Goal: Task Accomplishment & Management: Manage account settings

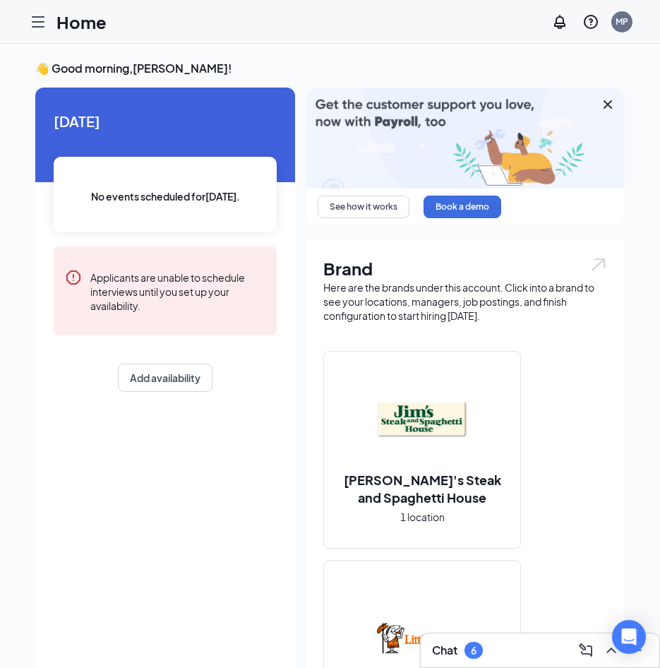
click at [37, 20] on icon "Hamburger" at bounding box center [38, 21] width 17 height 17
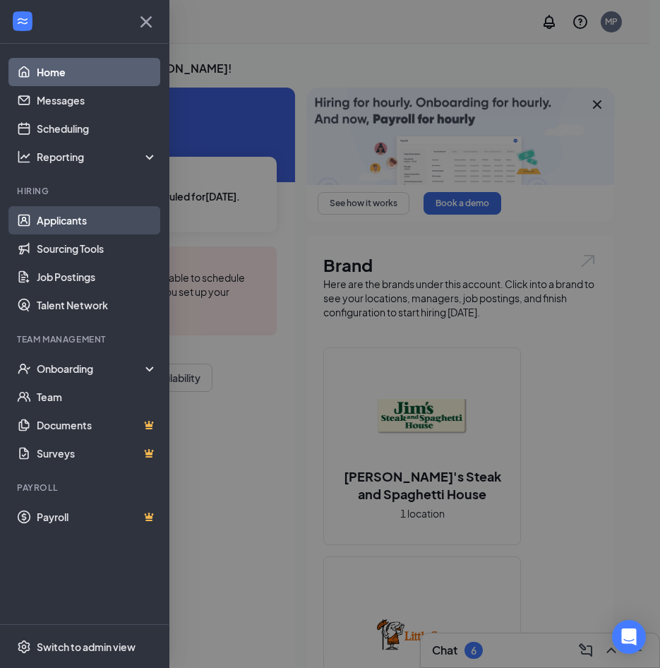
click at [59, 219] on link "Applicants" at bounding box center [97, 220] width 121 height 28
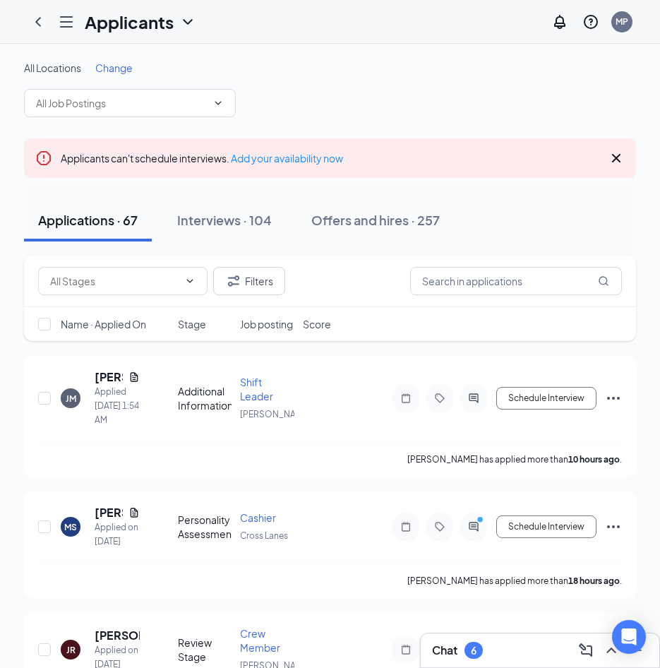
click at [114, 71] on span "Change" at bounding box center [113, 67] width 37 height 13
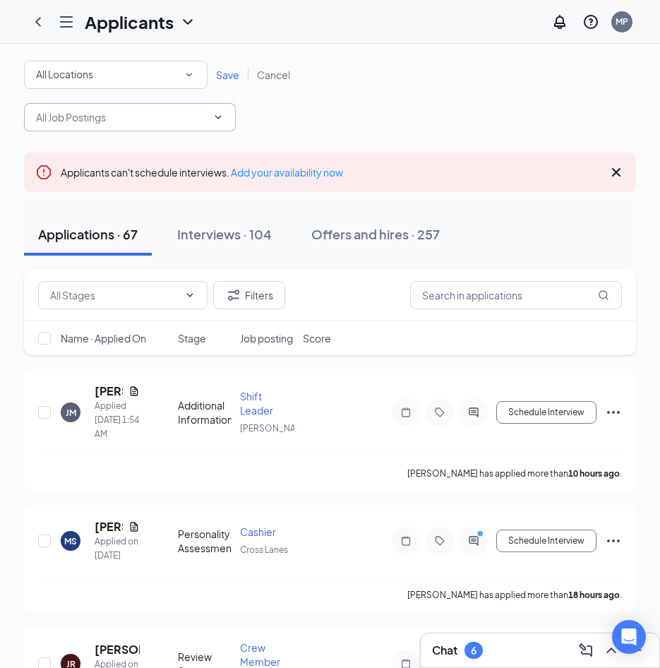
click at [216, 116] on icon "ChevronDown" at bounding box center [218, 117] width 6 height 4
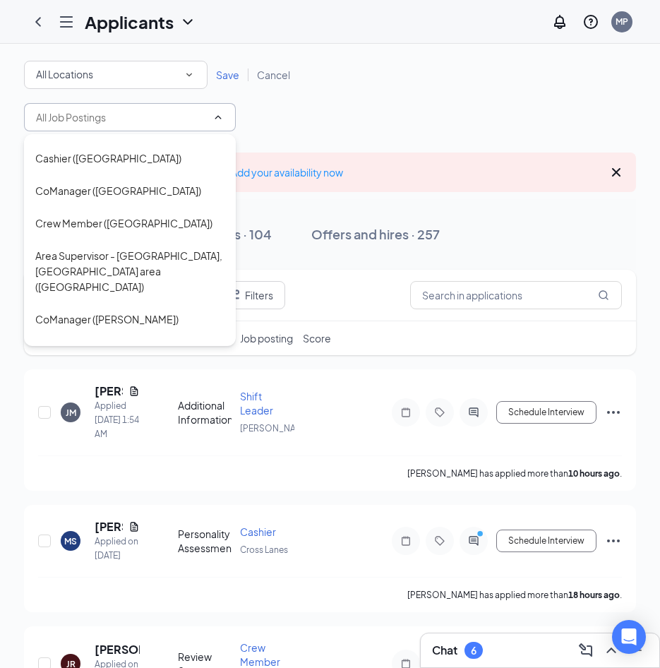
scroll to position [254, 0]
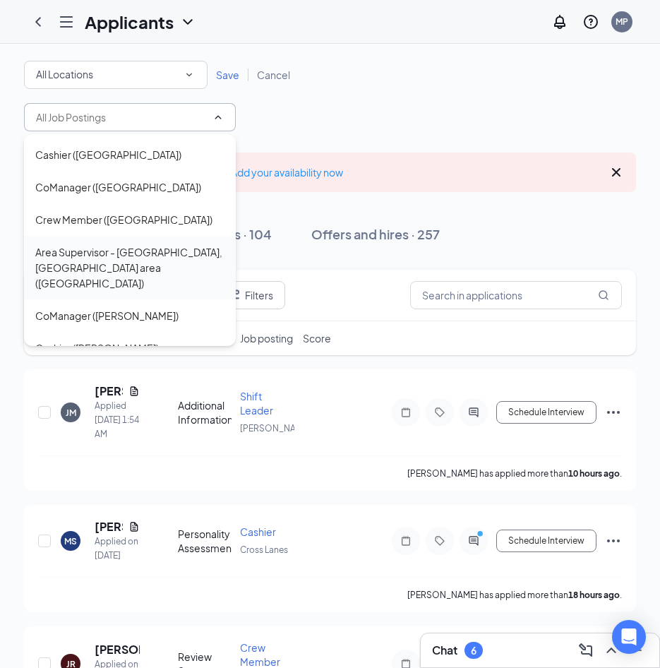
click at [188, 244] on div "Area Supervisor - [GEOGRAPHIC_DATA], [GEOGRAPHIC_DATA] area ([GEOGRAPHIC_DATA])" at bounding box center [129, 267] width 189 height 47
type input "Area Supervisor - [GEOGRAPHIC_DATA], [GEOGRAPHIC_DATA] area ([GEOGRAPHIC_DATA])"
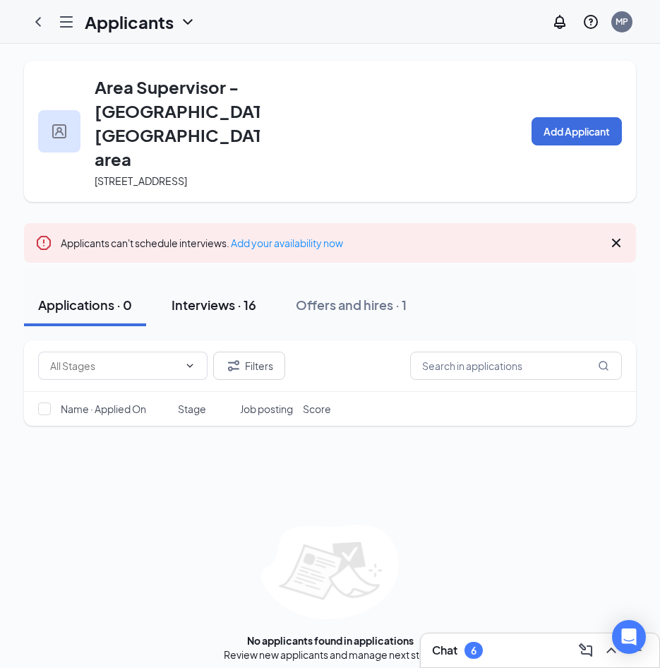
click at [210, 303] on div "Interviews · 16" at bounding box center [213, 305] width 85 height 18
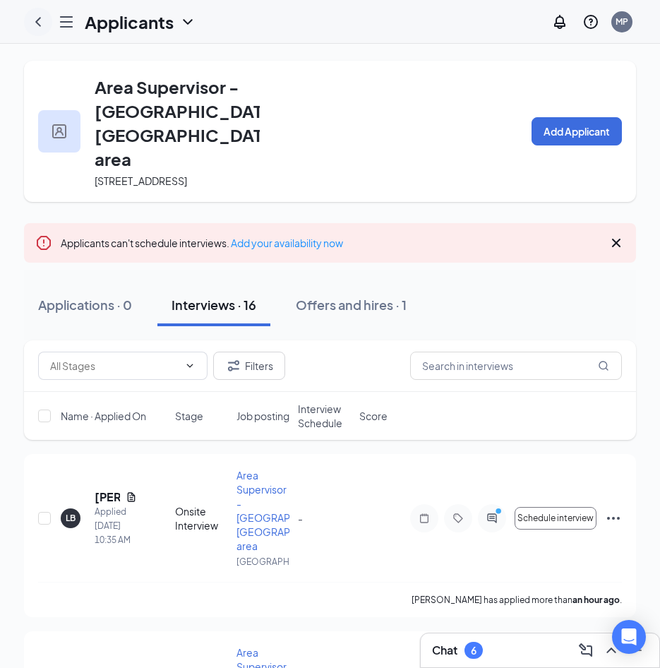
click at [43, 18] on icon "ChevronLeft" at bounding box center [38, 21] width 17 height 17
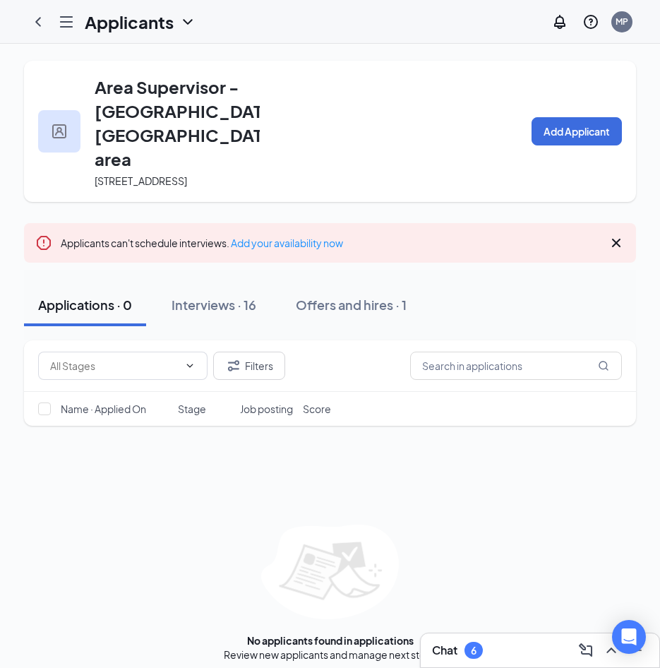
click at [64, 23] on icon "Hamburger" at bounding box center [66, 21] width 17 height 17
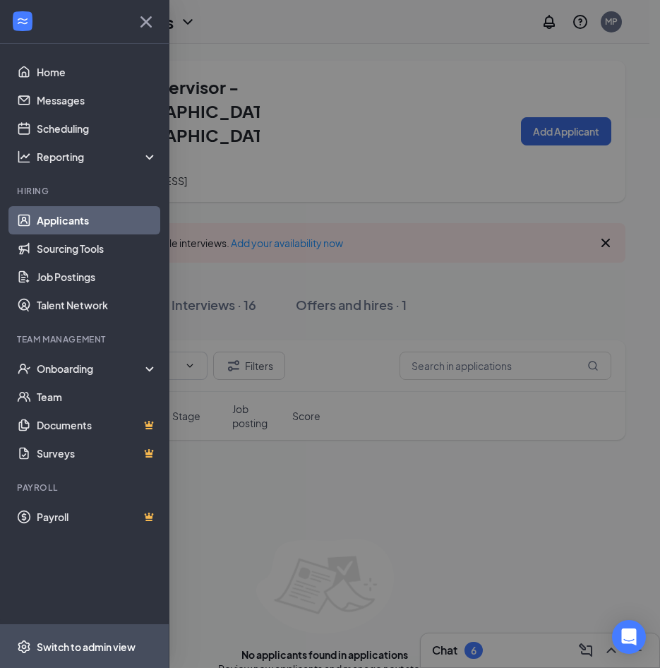
click at [81, 636] on span "Switch to admin view" at bounding box center [97, 645] width 121 height 43
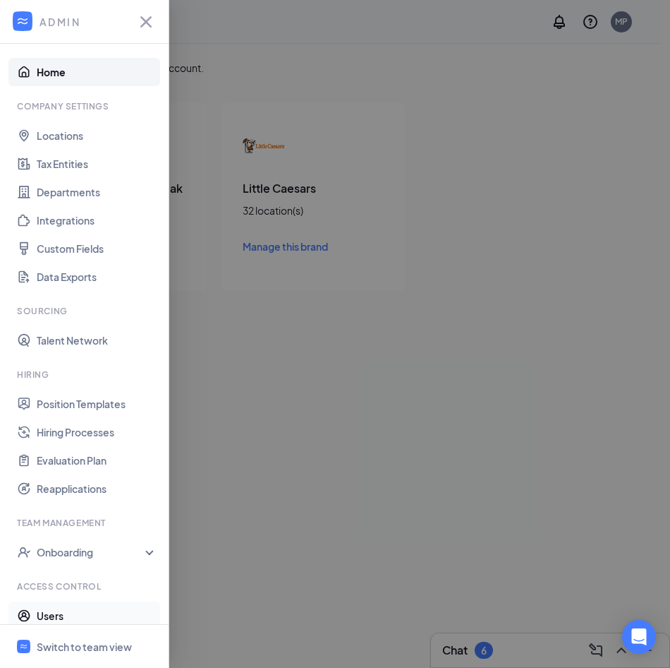
click at [62, 612] on link "Users" at bounding box center [97, 615] width 121 height 28
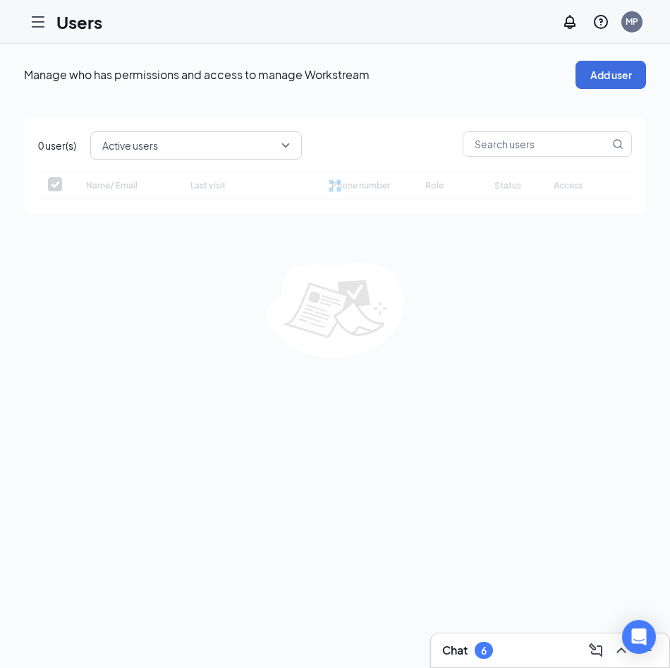
checkbox input "false"
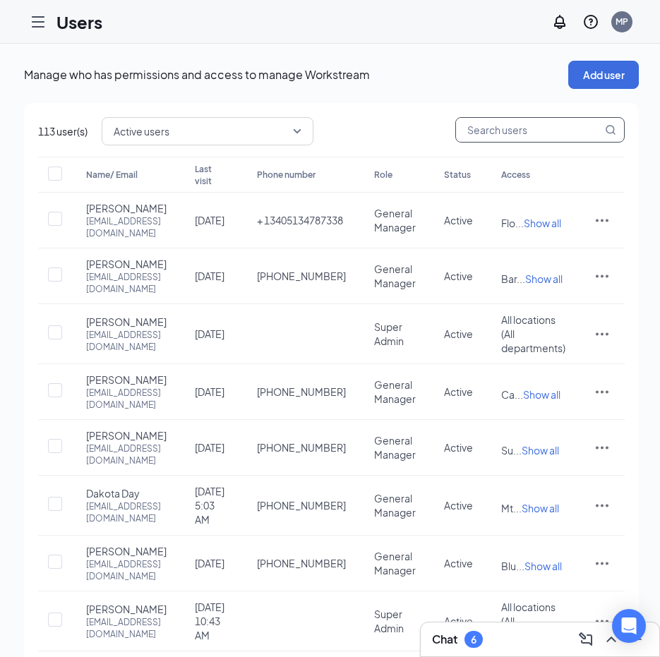
click at [576, 126] on input "text" at bounding box center [529, 130] width 146 height 24
type input "la"
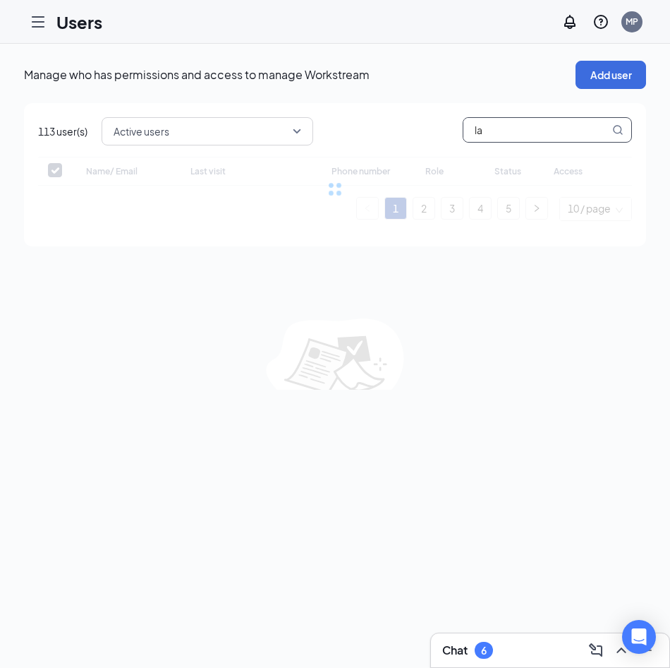
checkbox input "false"
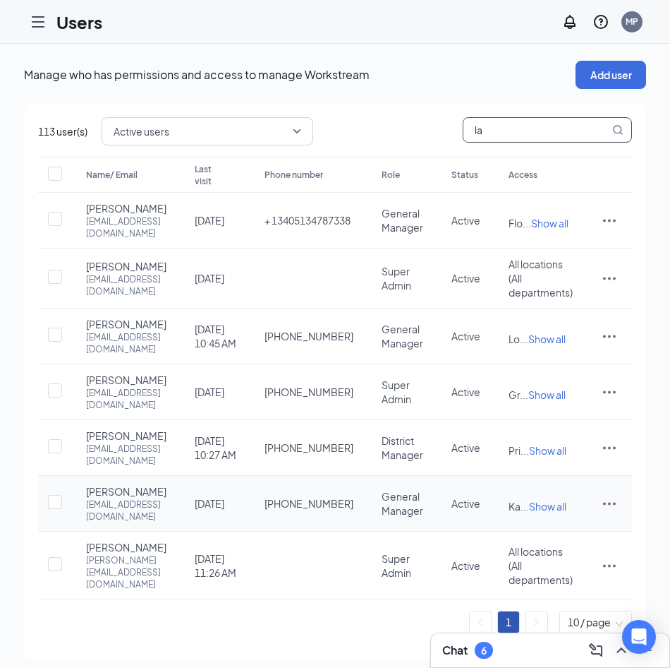
type input "la"
click at [567, 500] on span "Show all" at bounding box center [547, 506] width 37 height 13
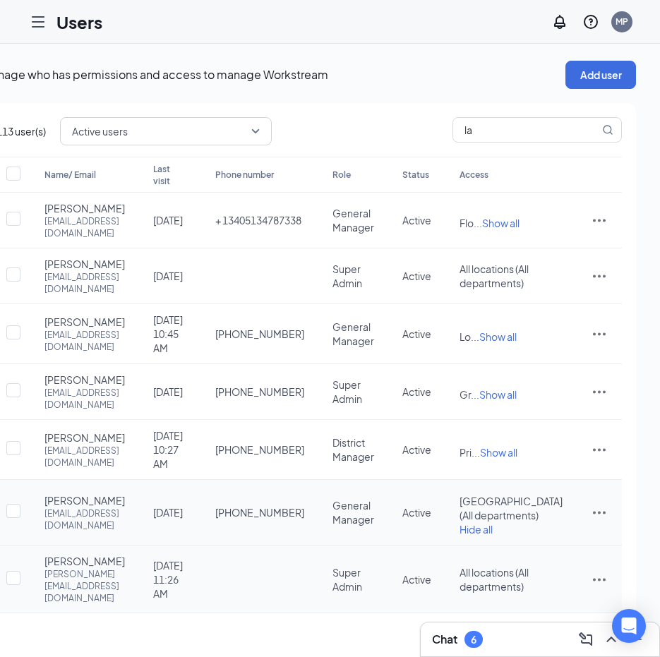
scroll to position [0, 66]
click at [605, 512] on icon "ActionsIcon" at bounding box center [599, 513] width 13 height 3
click at [565, 533] on span "Edit user" at bounding box center [562, 534] width 87 height 16
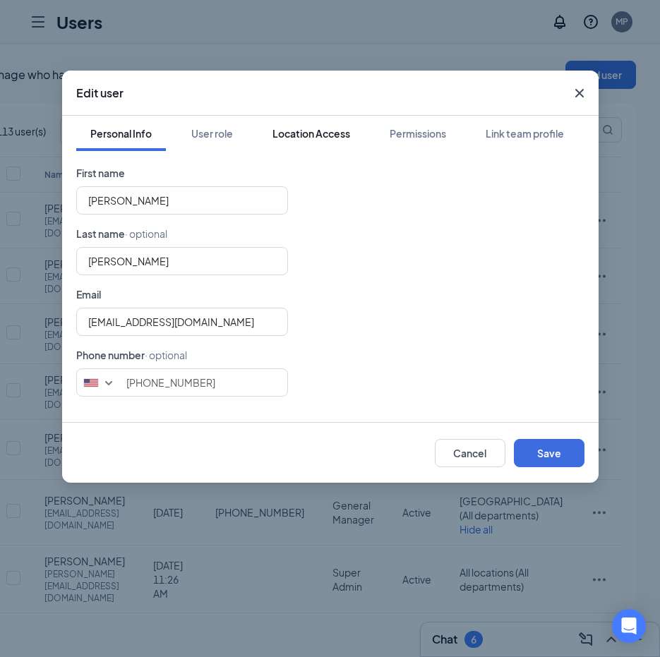
click at [301, 133] on div "Location Access" at bounding box center [311, 133] width 78 height 14
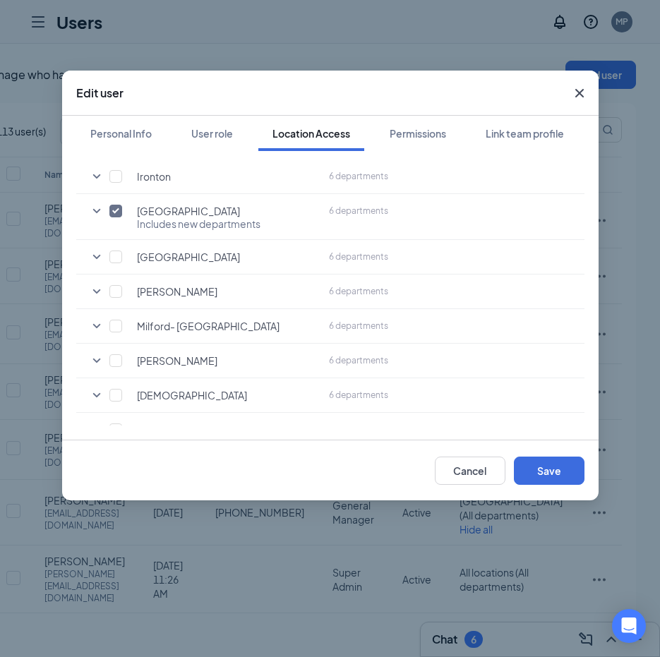
scroll to position [785, 0]
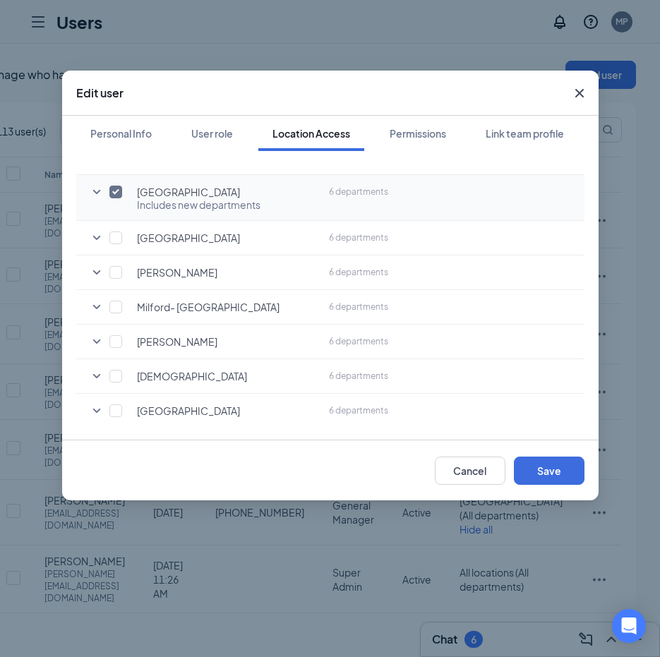
click at [96, 194] on icon "SmallChevronDown" at bounding box center [96, 191] width 17 height 17
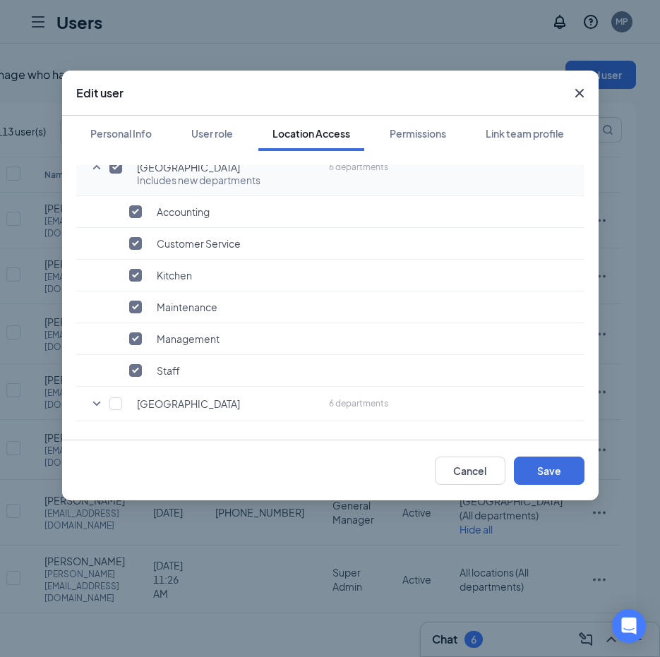
scroll to position [787, 0]
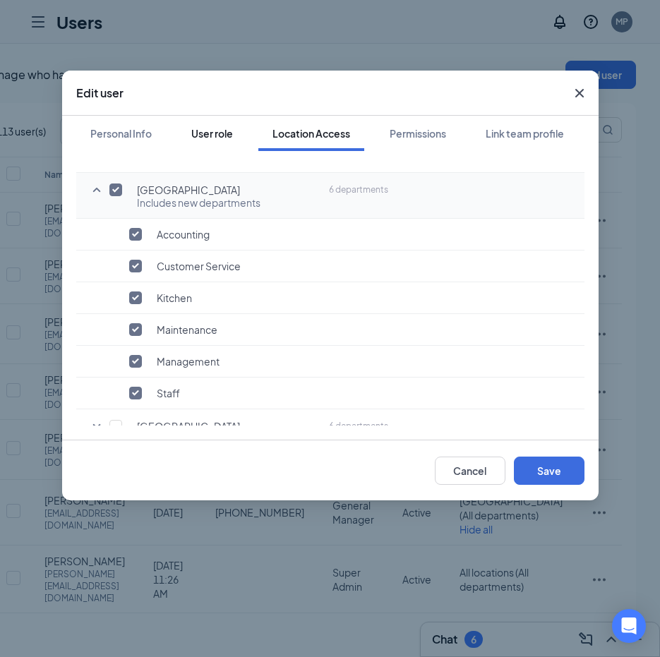
click at [222, 137] on div "User role" at bounding box center [212, 133] width 42 height 14
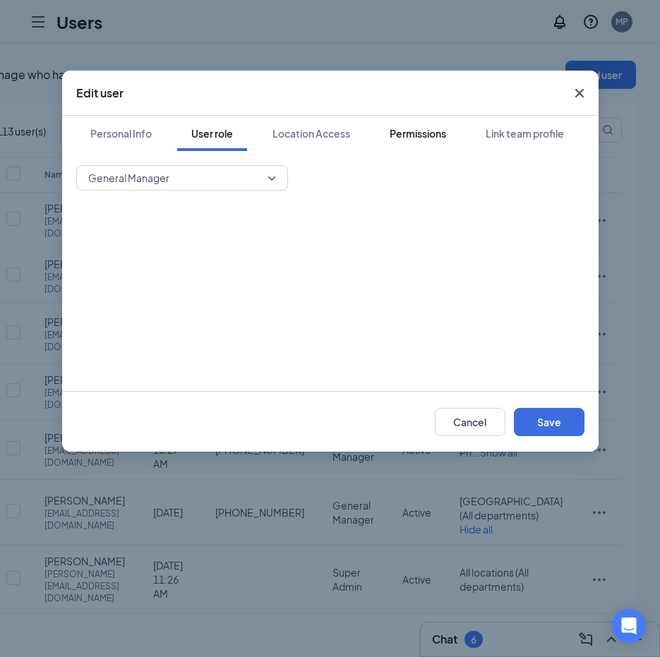
click at [412, 130] on div "Permissions" at bounding box center [418, 133] width 56 height 14
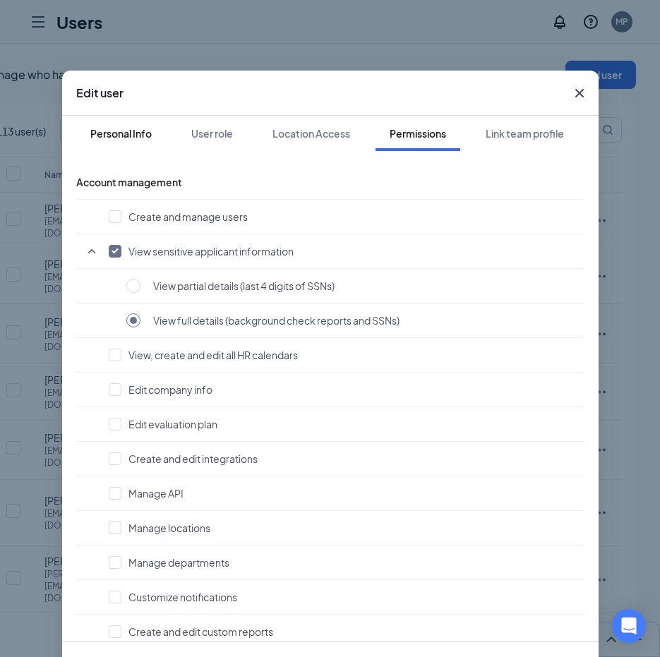
click at [140, 135] on div "Personal Info" at bounding box center [120, 133] width 61 height 14
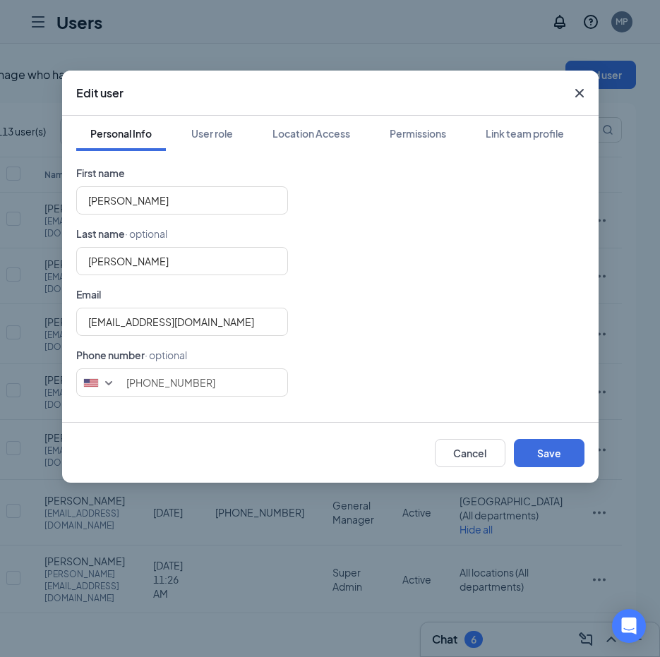
click at [581, 90] on icon "Cross" at bounding box center [579, 93] width 17 height 17
